Goal: Find specific page/section: Find specific page/section

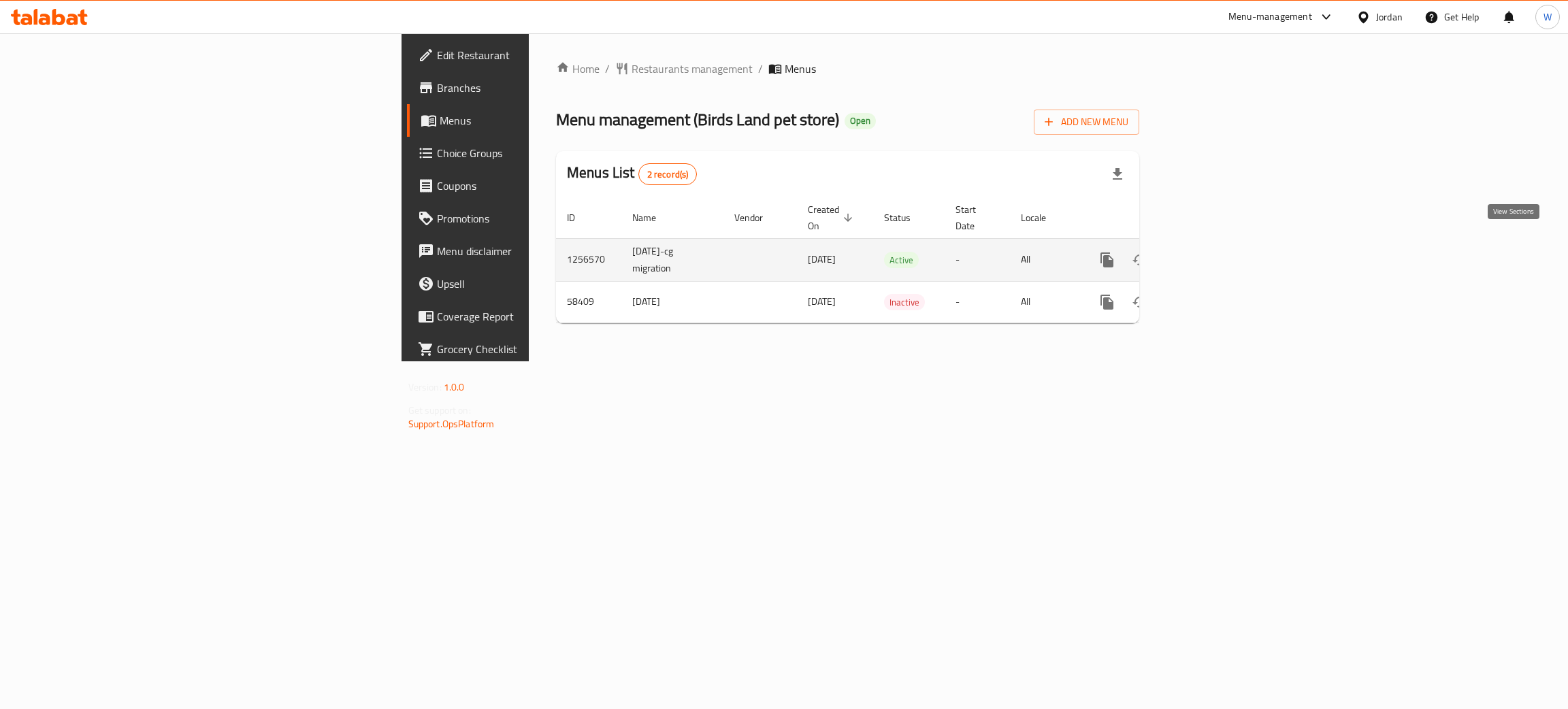
click at [1213, 252] on icon "enhanced table" at bounding box center [1206, 260] width 17 height 17
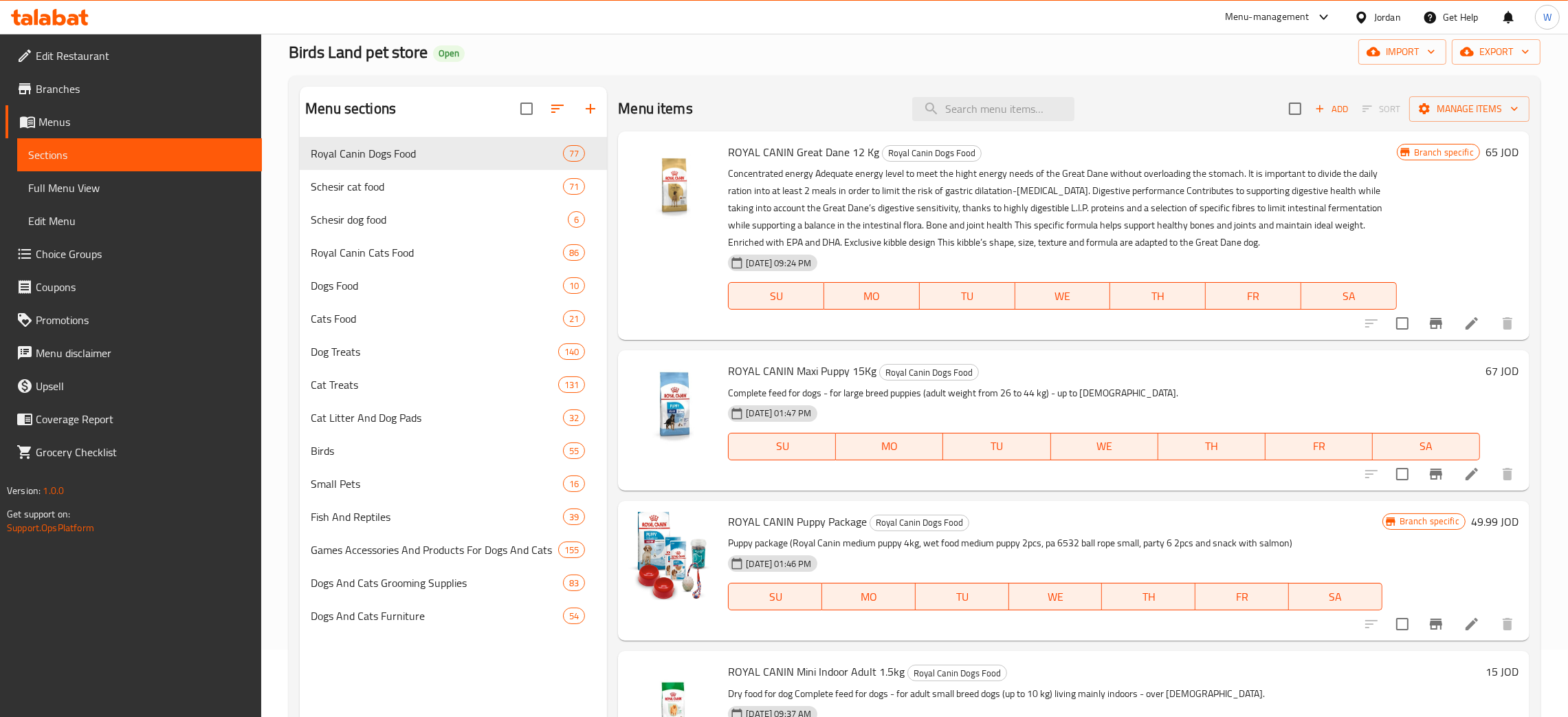
scroll to position [103, 0]
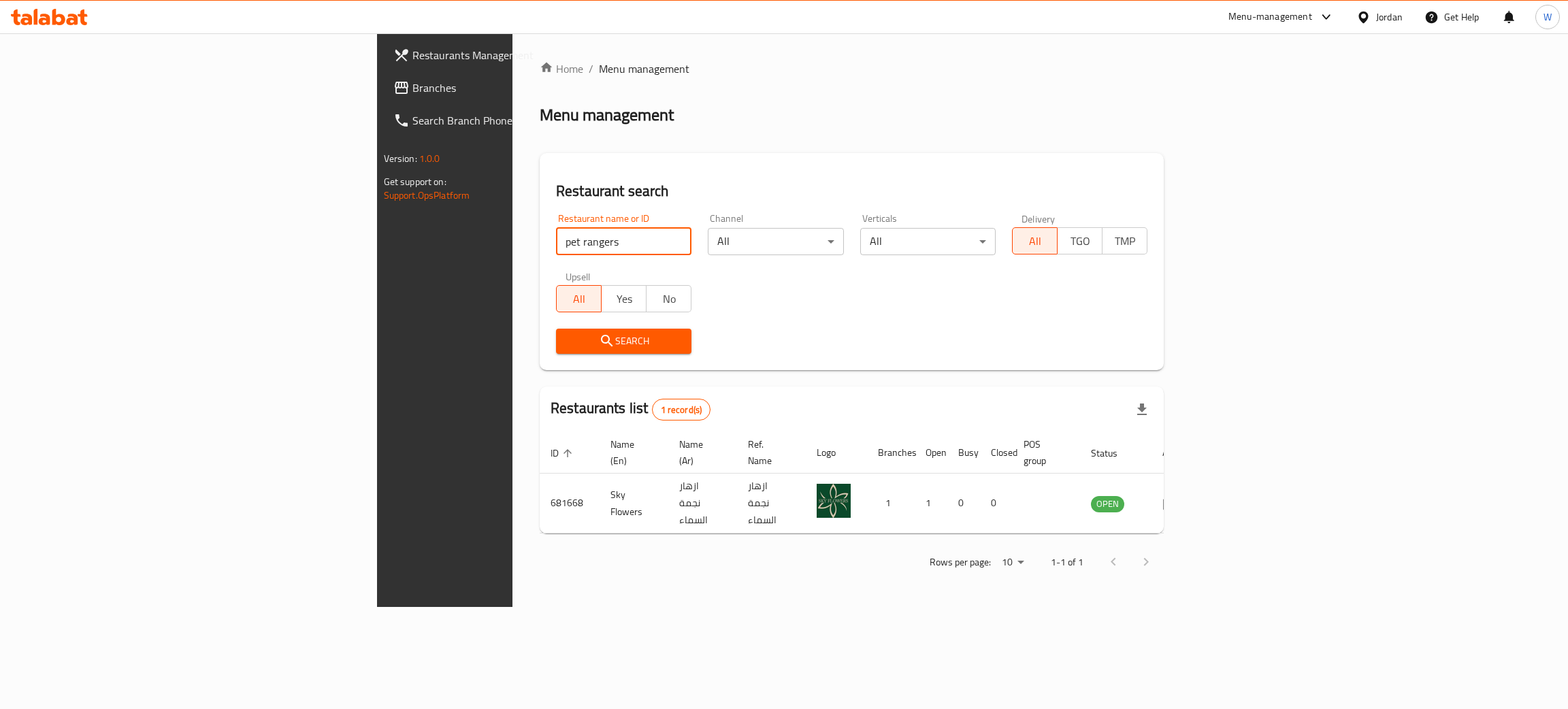
type input "pet rangers"
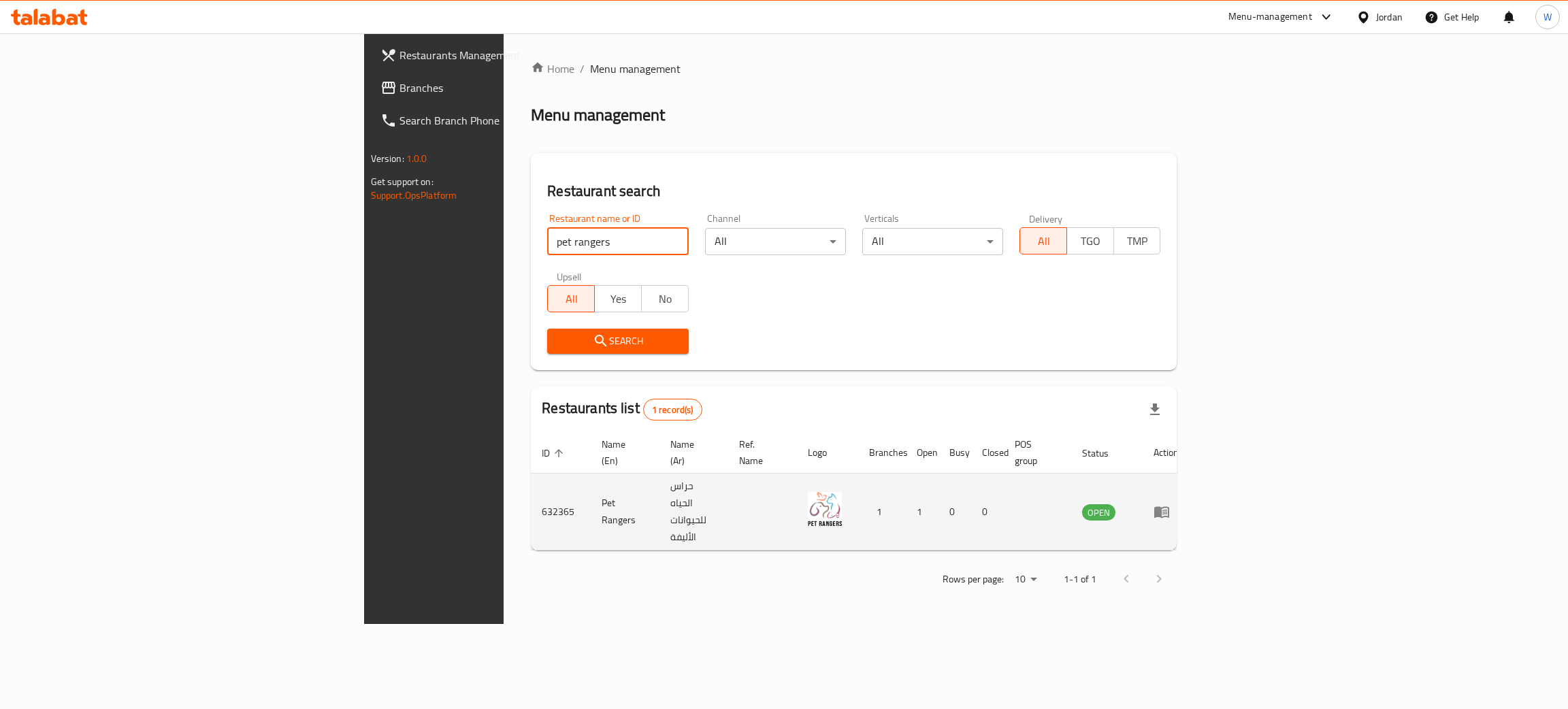
click at [1170, 503] on icon "enhanced table" at bounding box center [1162, 511] width 17 height 17
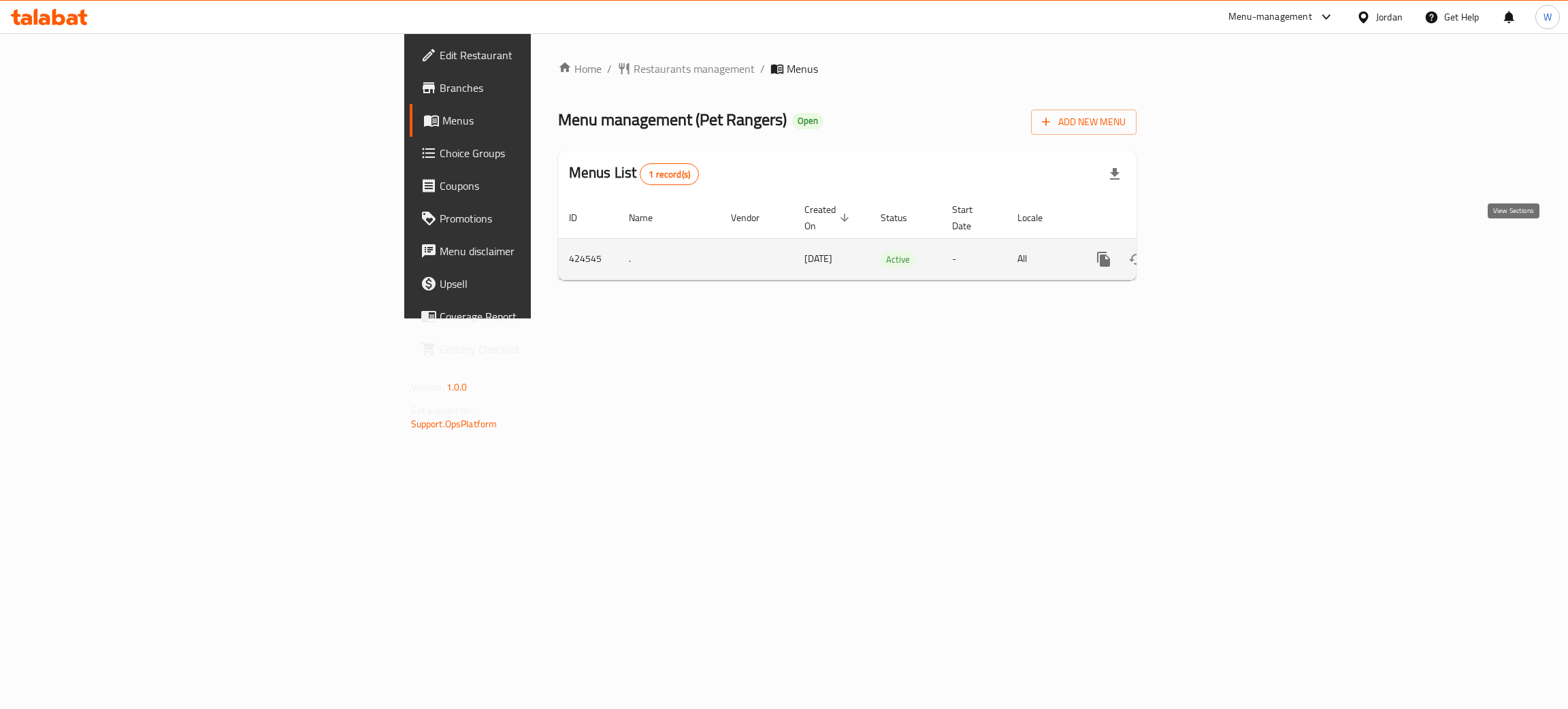
click at [1218, 248] on link "enhanced table" at bounding box center [1202, 259] width 32 height 32
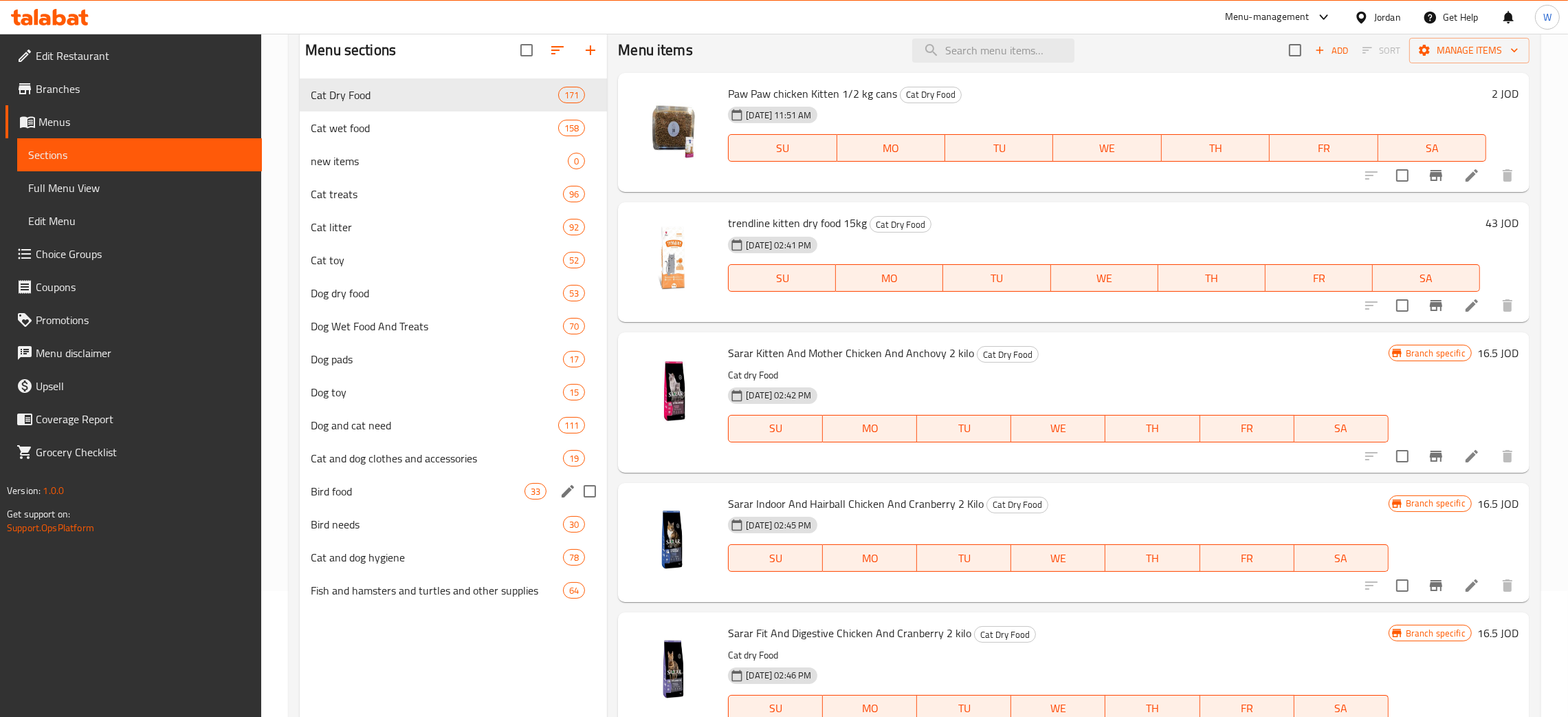
scroll to position [103, 0]
